Goal: Navigation & Orientation: Find specific page/section

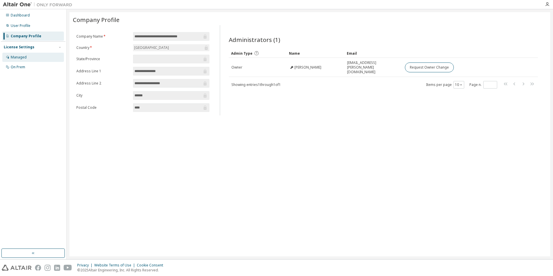
click at [33, 55] on div "Managed" at bounding box center [33, 57] width 62 height 9
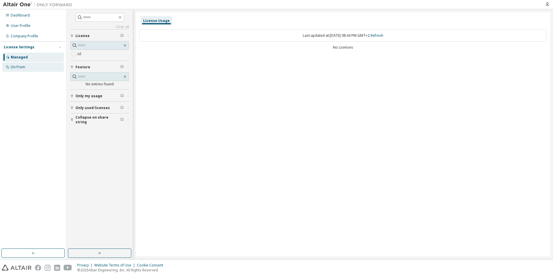
click at [26, 65] on div "On Prem" at bounding box center [33, 66] width 62 height 9
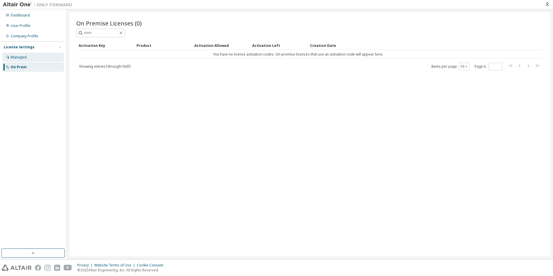
click at [26, 59] on div "Managed" at bounding box center [19, 57] width 16 height 5
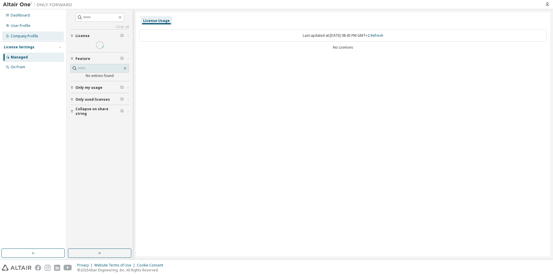
click at [22, 38] on div "Company Profile" at bounding box center [24, 36] width 27 height 5
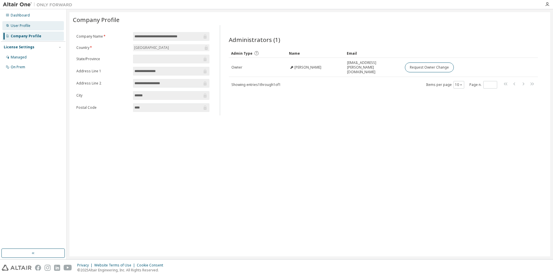
click at [23, 25] on div "User Profile" at bounding box center [21, 25] width 20 height 5
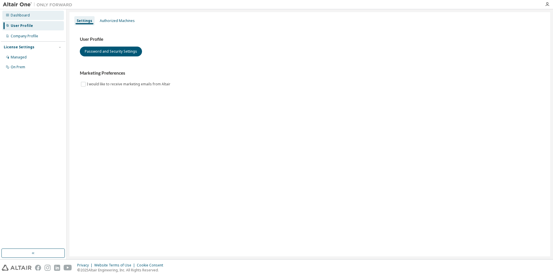
click at [23, 18] on div "Dashboard" at bounding box center [33, 15] width 62 height 9
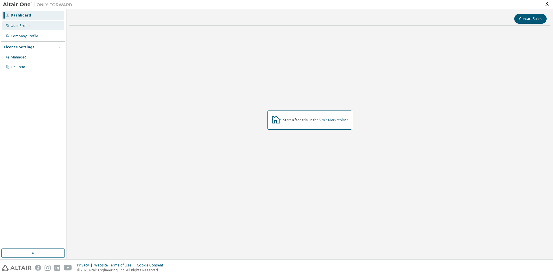
click at [23, 26] on div "User Profile" at bounding box center [21, 25] width 20 height 5
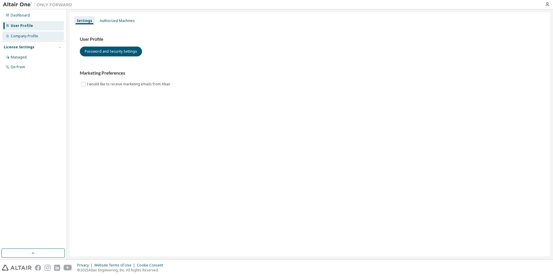
click at [23, 32] on div "Company Profile" at bounding box center [33, 36] width 62 height 9
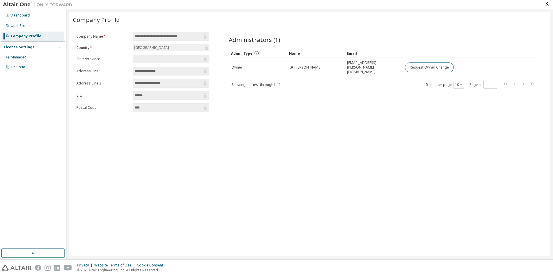
click at [23, 46] on div "License Settings" at bounding box center [19, 47] width 31 height 5
click at [21, 37] on div "Company Profile" at bounding box center [26, 36] width 31 height 5
click at [21, 44] on div "License Settings Managed On Prem" at bounding box center [33, 46] width 65 height 11
click at [21, 47] on div "License Settings" at bounding box center [19, 47] width 31 height 5
click at [21, 64] on div "On Prem" at bounding box center [33, 66] width 62 height 9
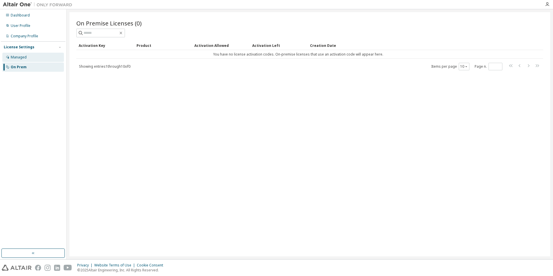
click at [23, 58] on div "Managed" at bounding box center [19, 57] width 16 height 5
